Goal: Communication & Community: Answer question/provide support

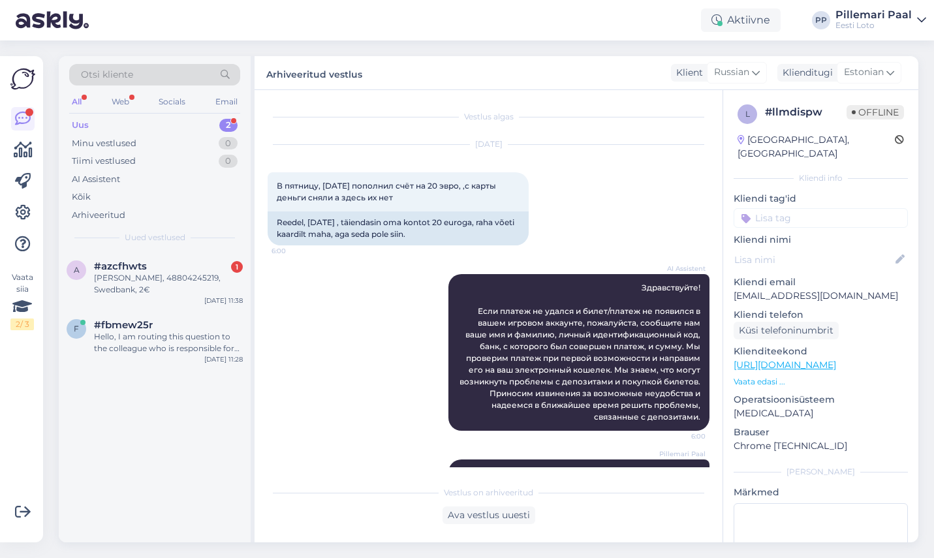
scroll to position [138, 0]
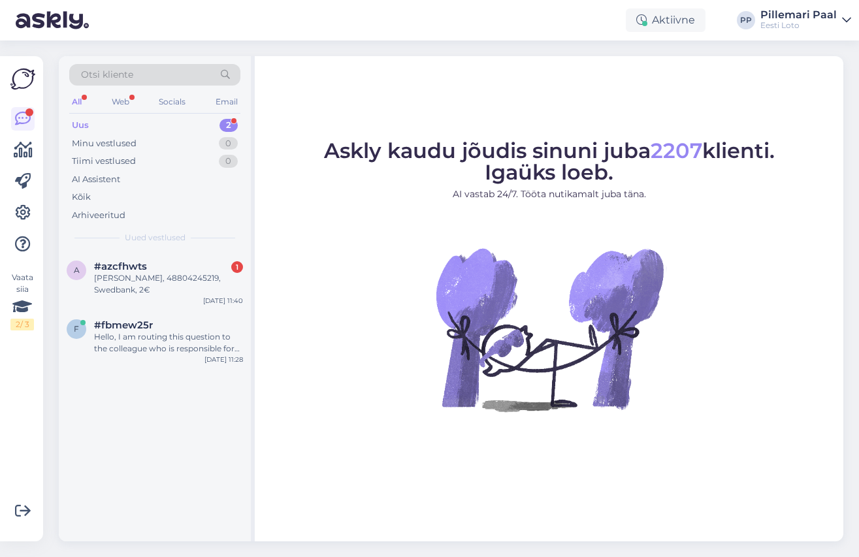
click at [324, 353] on figure "Askly kaudu jõudis sinuni juba 2207 klienti. Igaüks loeb. AI vastab 24/7. Tööta…" at bounding box center [548, 293] width 565 height 306
click at [155, 334] on div "Hello, I am routing this question to the colleague who is responsible for this …" at bounding box center [168, 343] width 149 height 24
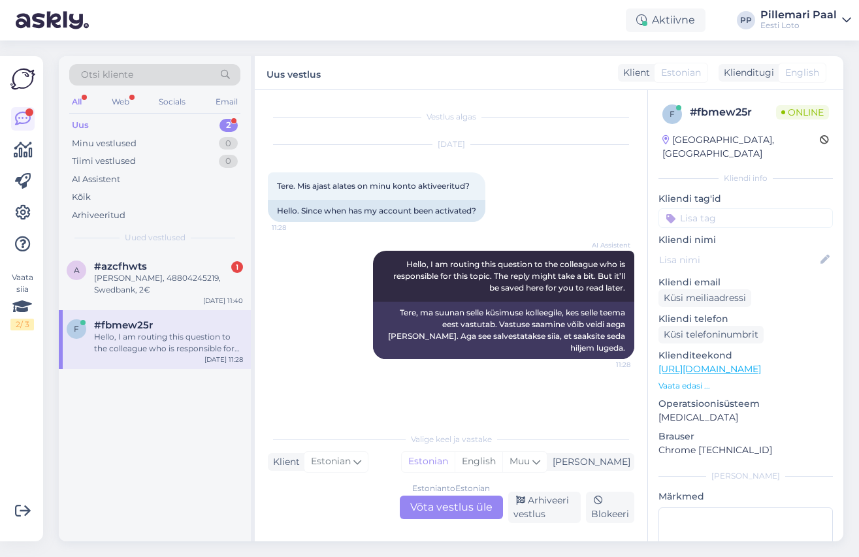
click at [424, 514] on div "Estonian to Estonian Võta vestlus üle" at bounding box center [451, 508] width 103 height 24
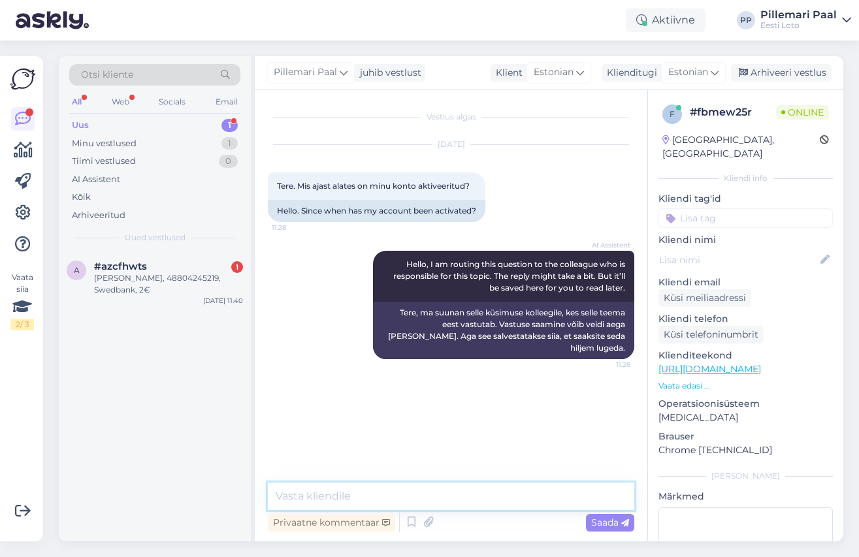
click at [382, 492] on textarea at bounding box center [451, 496] width 366 height 27
type textarea "Palun täpsustage enda küsimust."
click at [611, 516] on div "Saada" at bounding box center [610, 523] width 48 height 18
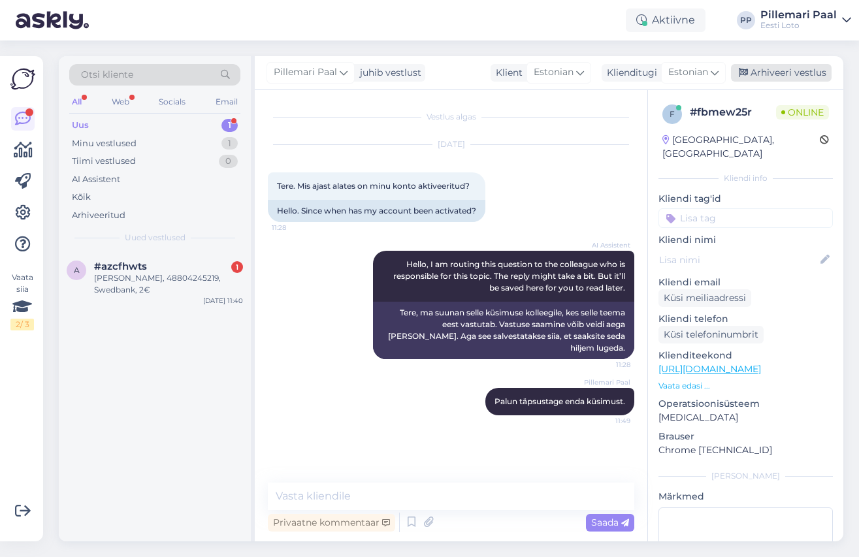
click at [783, 74] on div "Arhiveeri vestlus" at bounding box center [781, 73] width 101 height 18
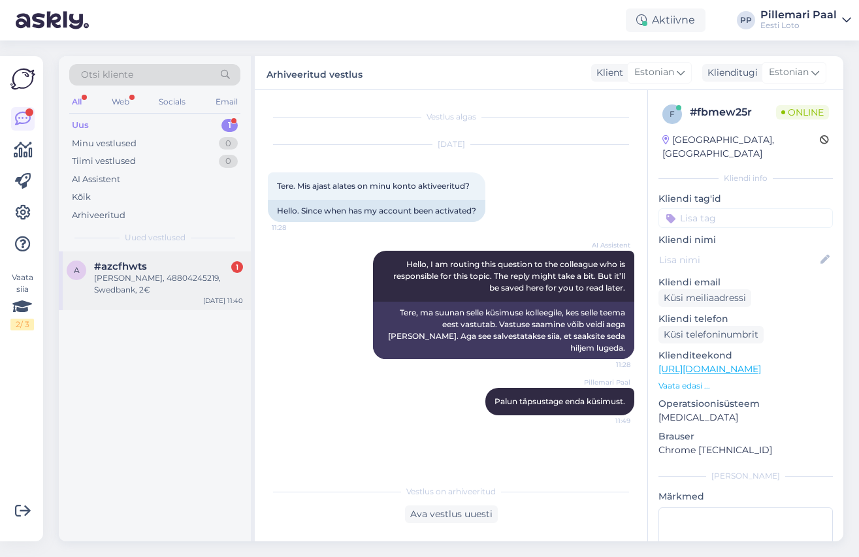
click at [160, 277] on div "[PERSON_NAME], 48804245219, Swedbank, 2€" at bounding box center [168, 284] width 149 height 24
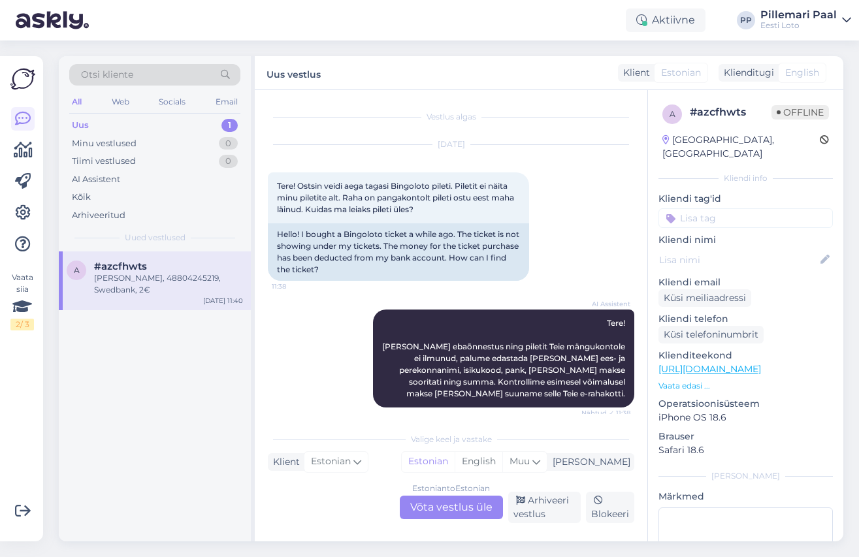
scroll to position [86, 0]
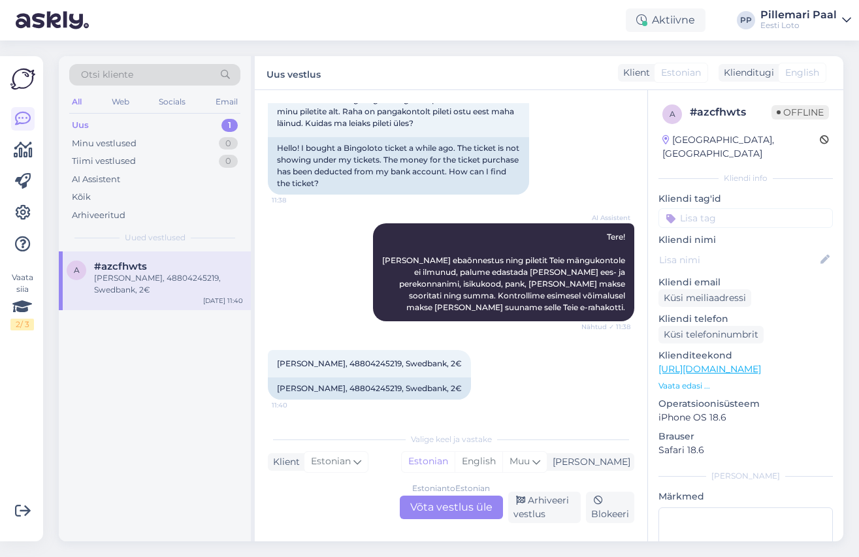
click at [441, 505] on div "Estonian to Estonian Võta vestlus üle" at bounding box center [451, 508] width 103 height 24
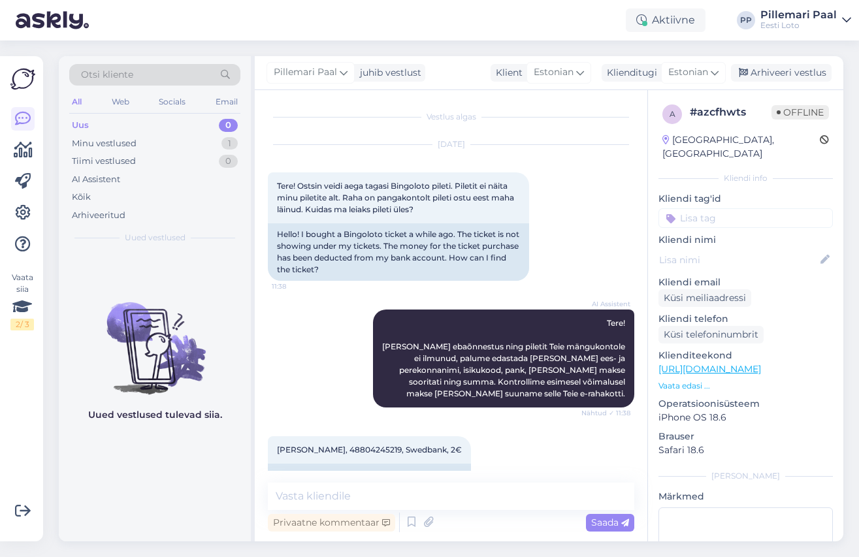
scroll to position [29, 0]
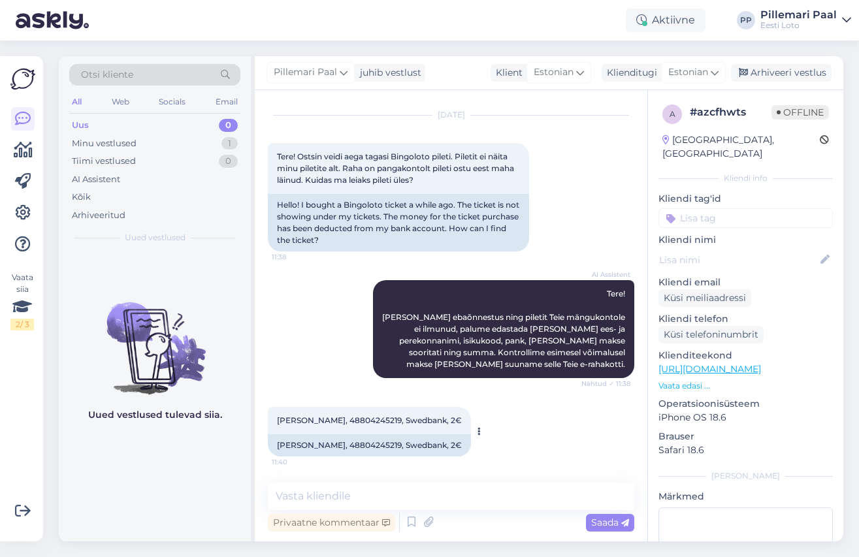
click at [376, 421] on span "[PERSON_NAME], 48804245219, Swedbank, 2€" at bounding box center [369, 420] width 185 height 10
copy span "48804245219"
click at [466, 498] on textarea at bounding box center [451, 496] width 366 height 27
paste textarea "Kahjuks Teie sissemakse ebaõnnestus tehnilise [PERSON_NAME] tõttu. Kontrollisim…"
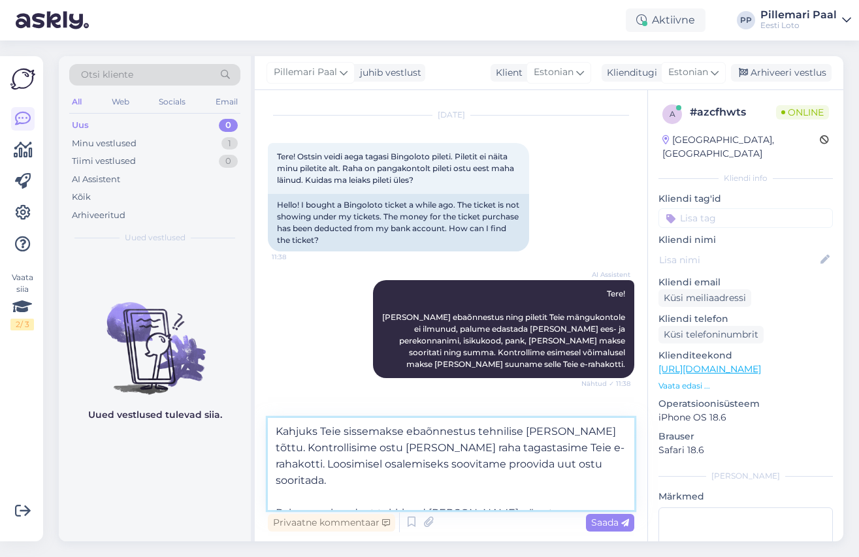
click at [278, 432] on textarea "Kahjuks Teie sissemakse ebaõnnestus tehnilise [PERSON_NAME] tõttu. Kontrollisim…" at bounding box center [451, 464] width 366 height 92
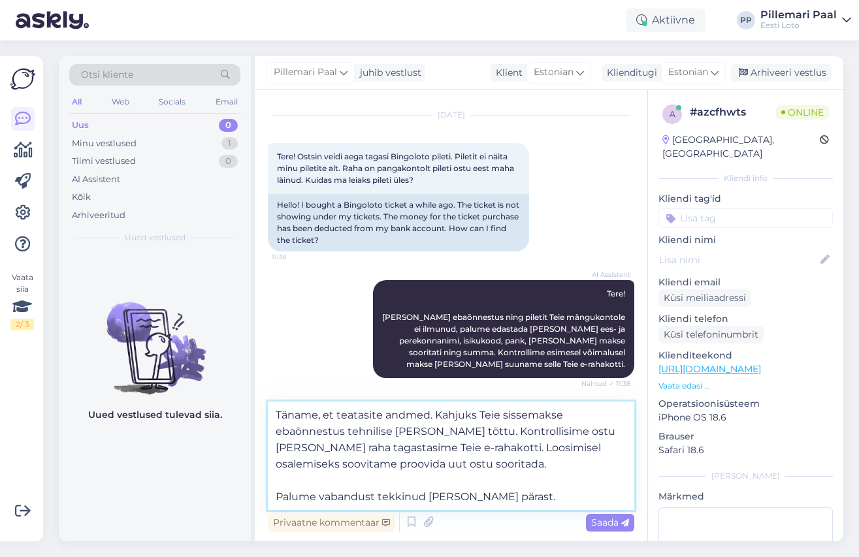
click at [511, 417] on textarea "Täname, et teatasite andmed. Kahjuks Teie sissemakse ebaõnnestus tehnilise [PER…" at bounding box center [451, 456] width 366 height 108
type textarea "Täname, et teatasite andmed. Kahjuks Teie pileti ost ebaõnnestus tehnilise [PER…"
click at [602, 513] on div "Privaatne kommentaar Saada" at bounding box center [451, 522] width 366 height 25
click at [609, 525] on span "Saada" at bounding box center [610, 523] width 38 height 12
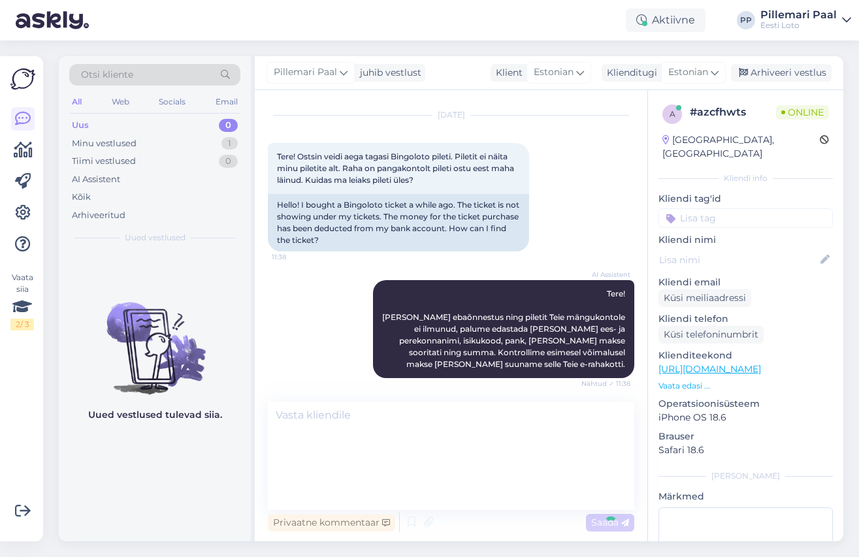
scroll to position [144, 0]
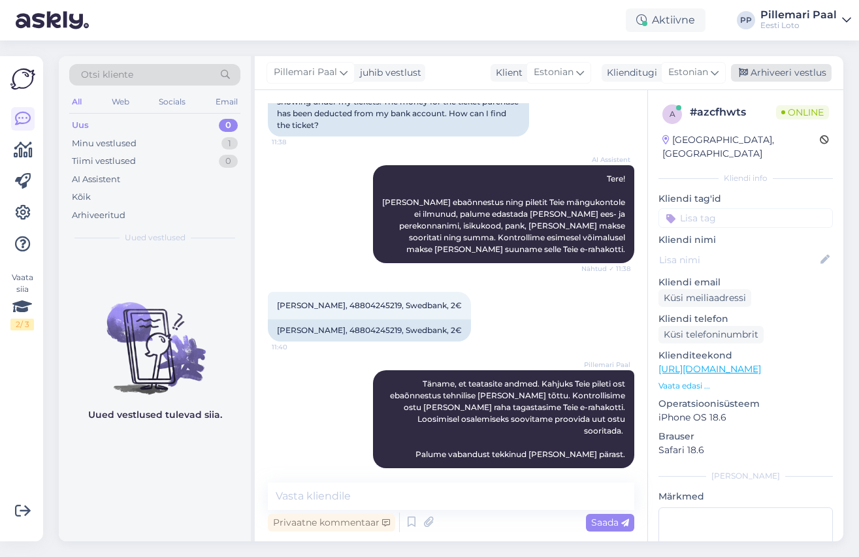
click at [761, 77] on div "Arhiveeri vestlus" at bounding box center [781, 73] width 101 height 18
